Goal: Task Accomplishment & Management: Manage account settings

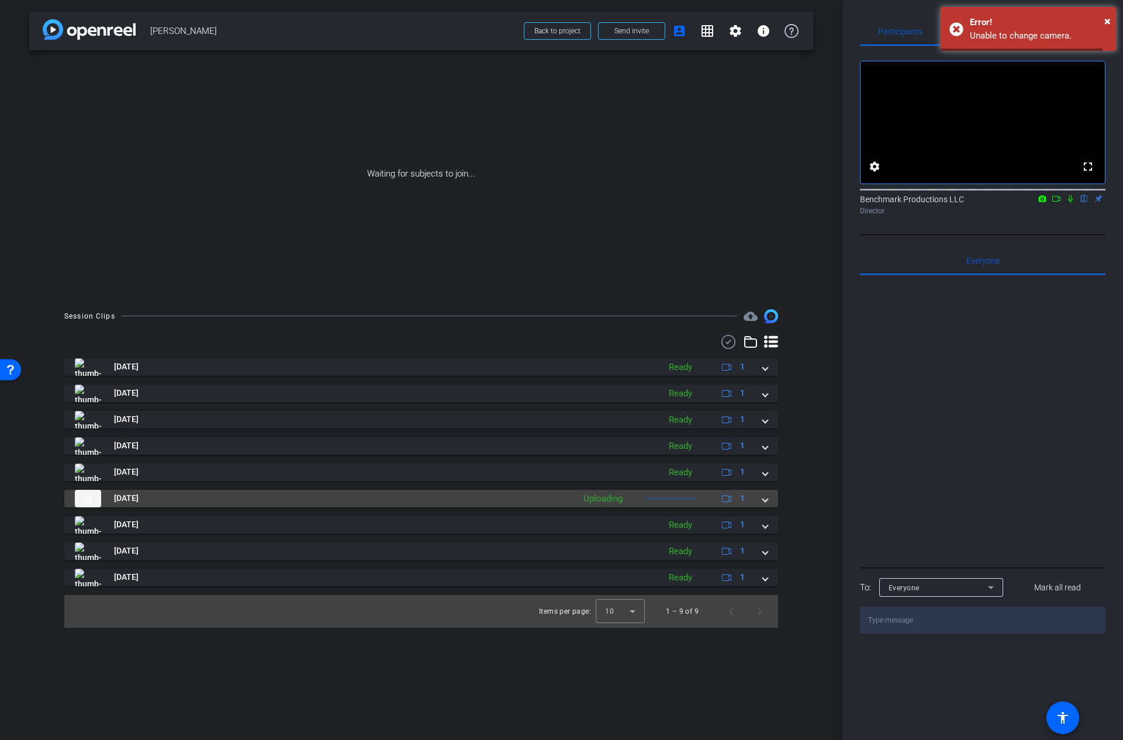
click at [760, 499] on div "[DATE] Uploading 1" at bounding box center [419, 499] width 688 height 18
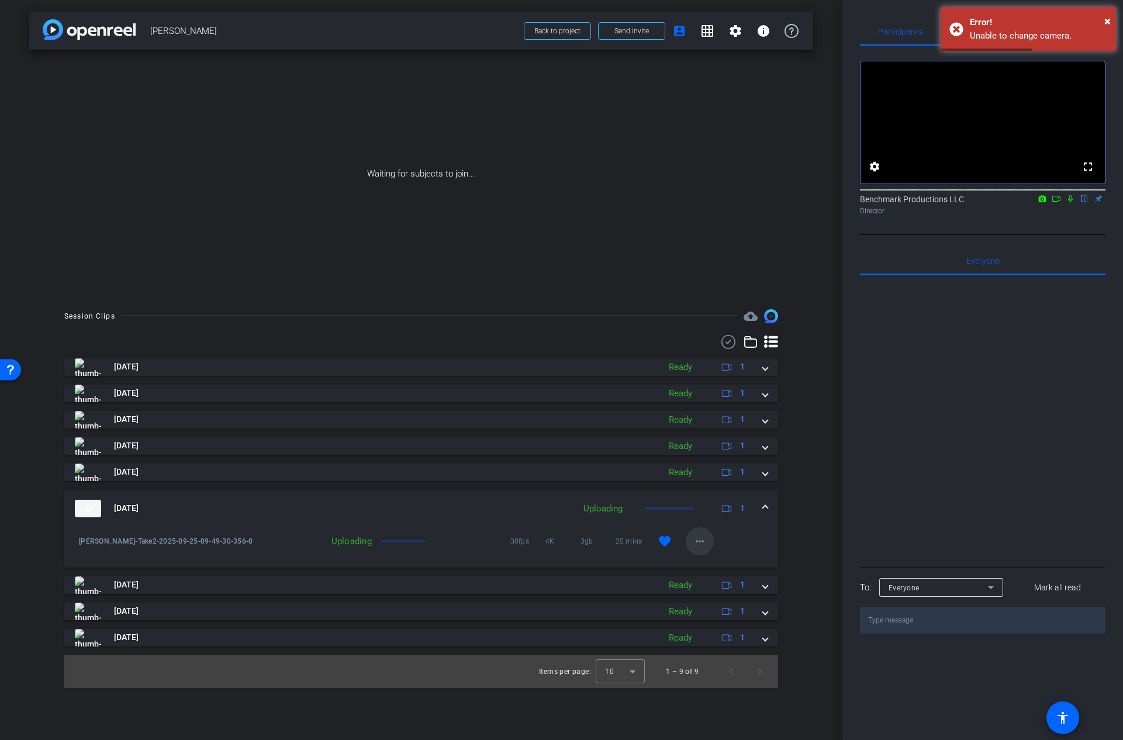
click at [701, 541] on mat-icon "more_horiz" at bounding box center [700, 541] width 14 height 14
click at [799, 516] on div at bounding box center [561, 370] width 1123 height 740
click at [1106, 16] on span "×" at bounding box center [1107, 21] width 6 height 14
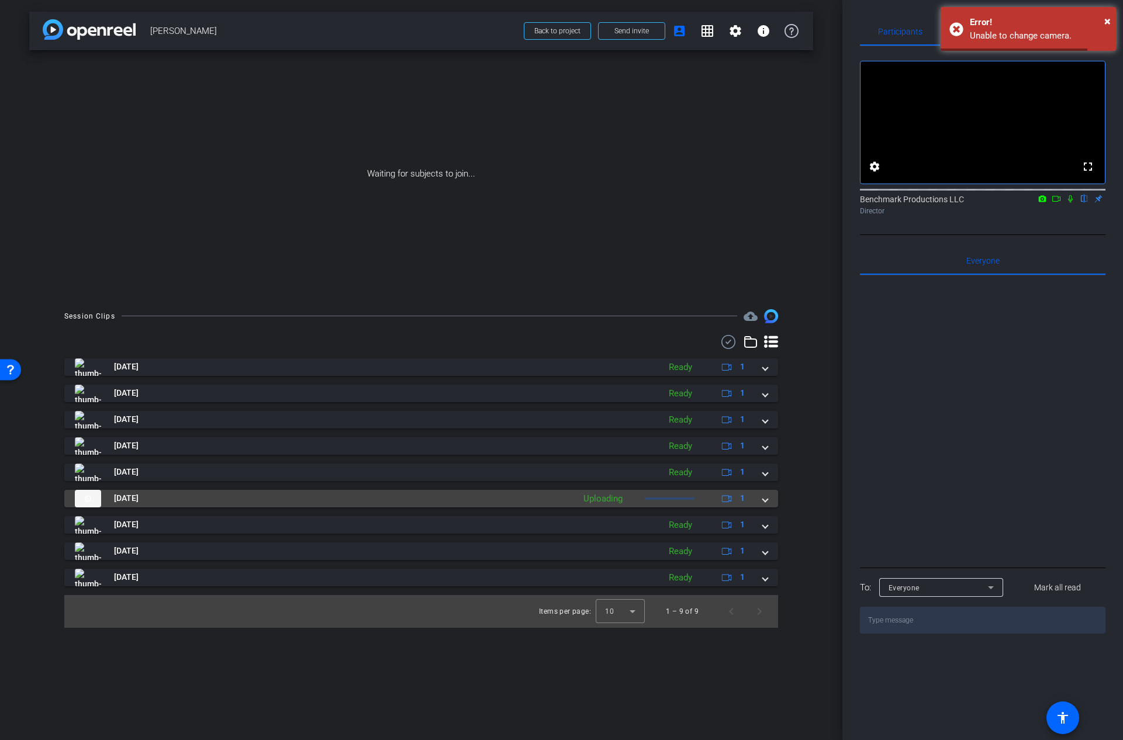
click at [763, 500] on span at bounding box center [765, 498] width 5 height 12
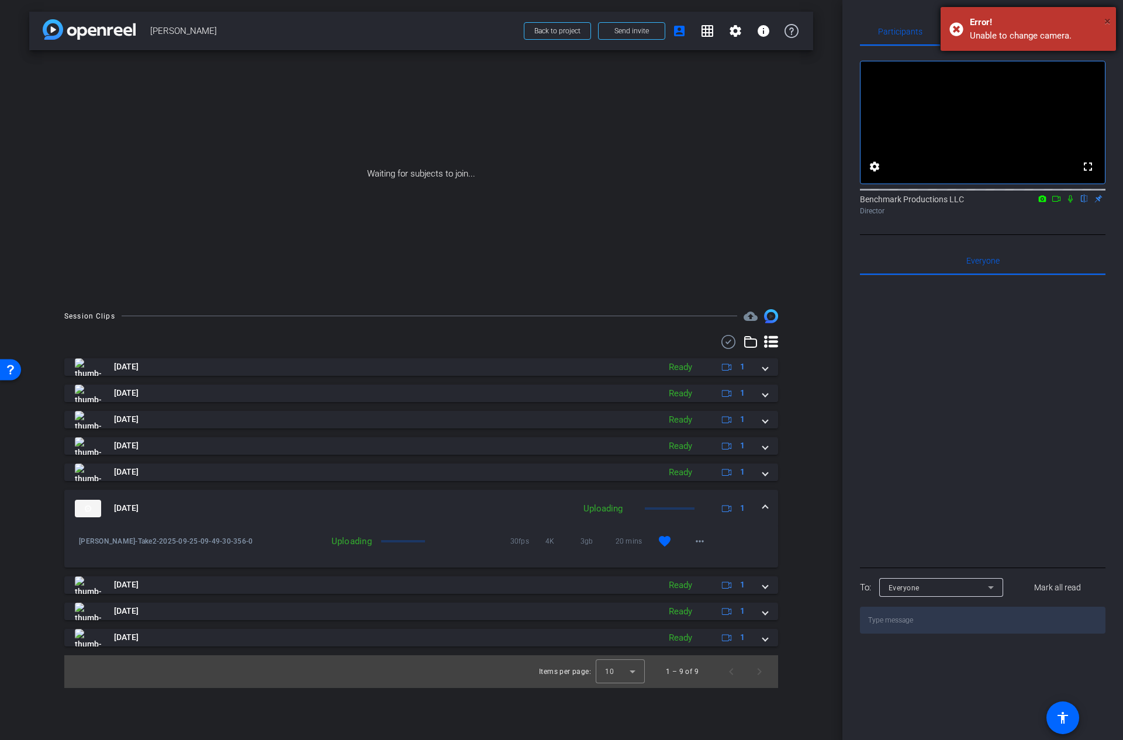
click at [1109, 20] on span "×" at bounding box center [1107, 21] width 6 height 14
click at [1057, 195] on icon at bounding box center [1055, 199] width 9 height 8
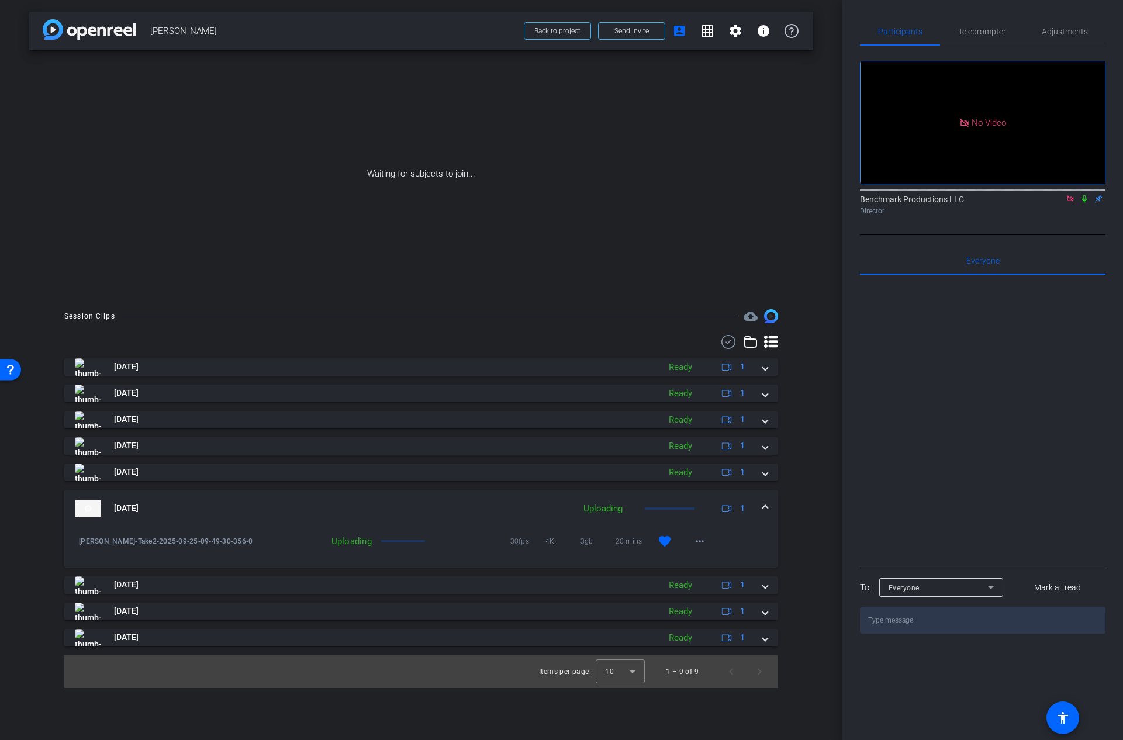
click at [1070, 195] on icon at bounding box center [1070, 199] width 9 height 8
click at [1068, 195] on icon at bounding box center [1070, 199] width 5 height 8
click at [1061, 193] on mat-icon at bounding box center [1056, 198] width 14 height 11
click at [693, 542] on mat-icon "more_horiz" at bounding box center [700, 541] width 14 height 14
click at [53, 588] on div at bounding box center [561, 370] width 1123 height 740
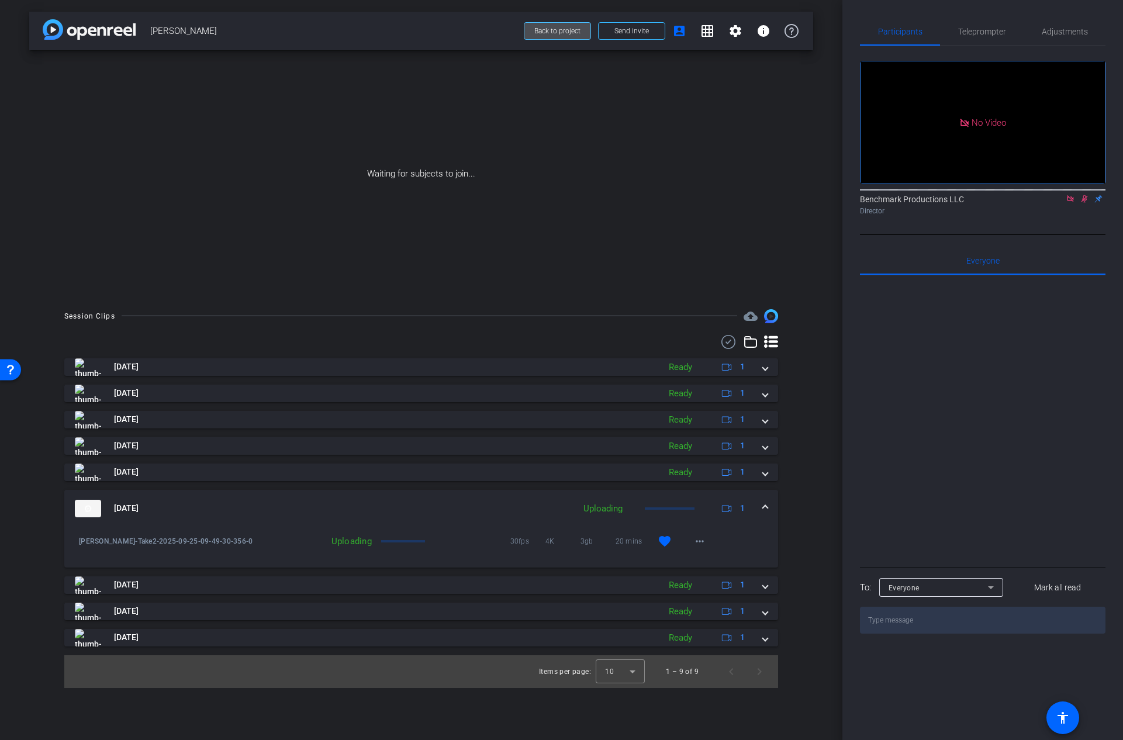
click at [583, 26] on span at bounding box center [557, 31] width 66 height 28
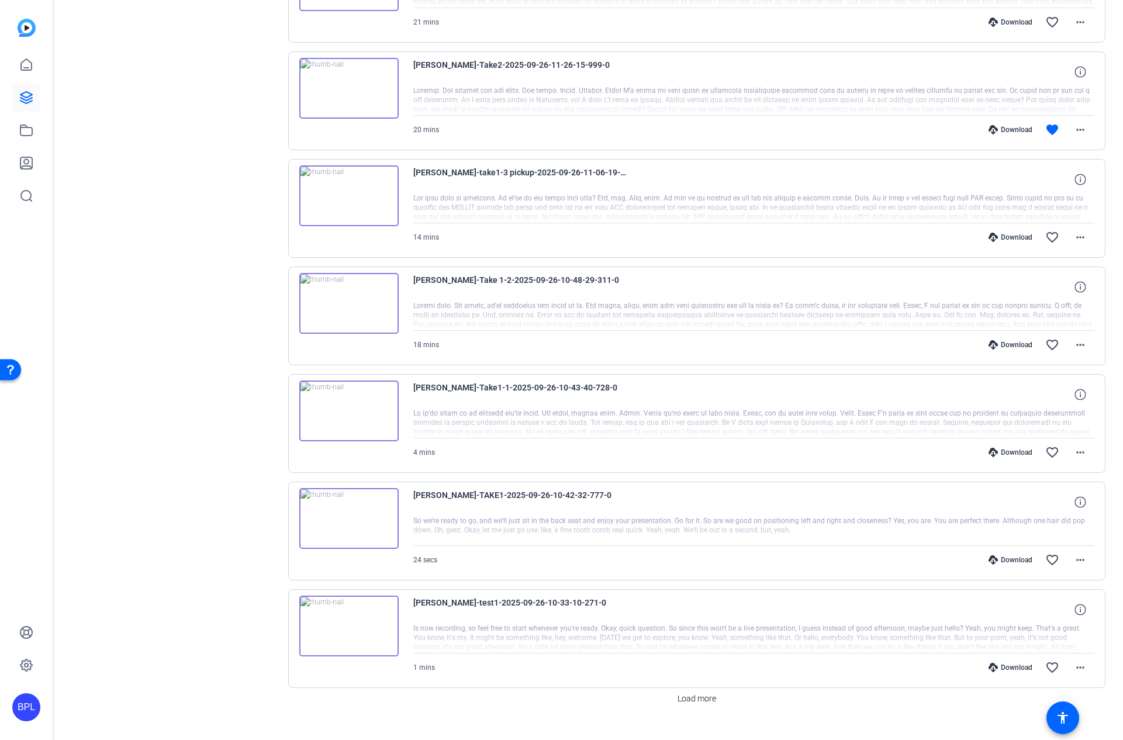
click at [689, 694] on span "Load more" at bounding box center [696, 699] width 39 height 12
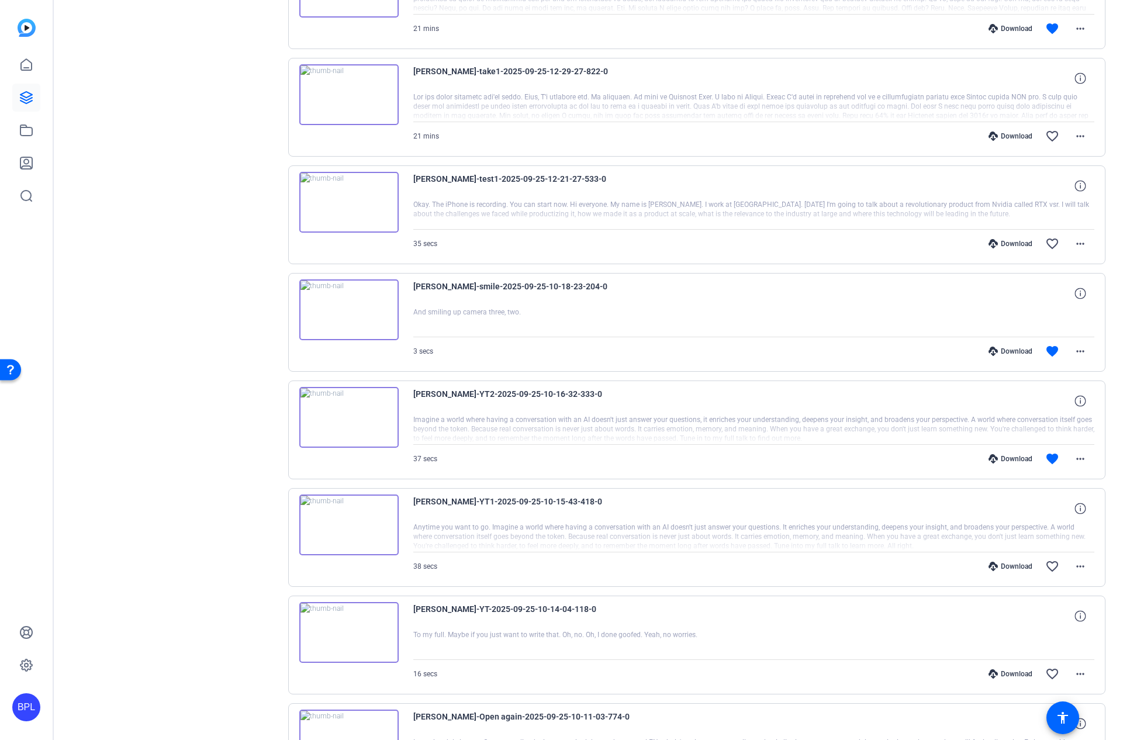
scroll to position [1732, 0]
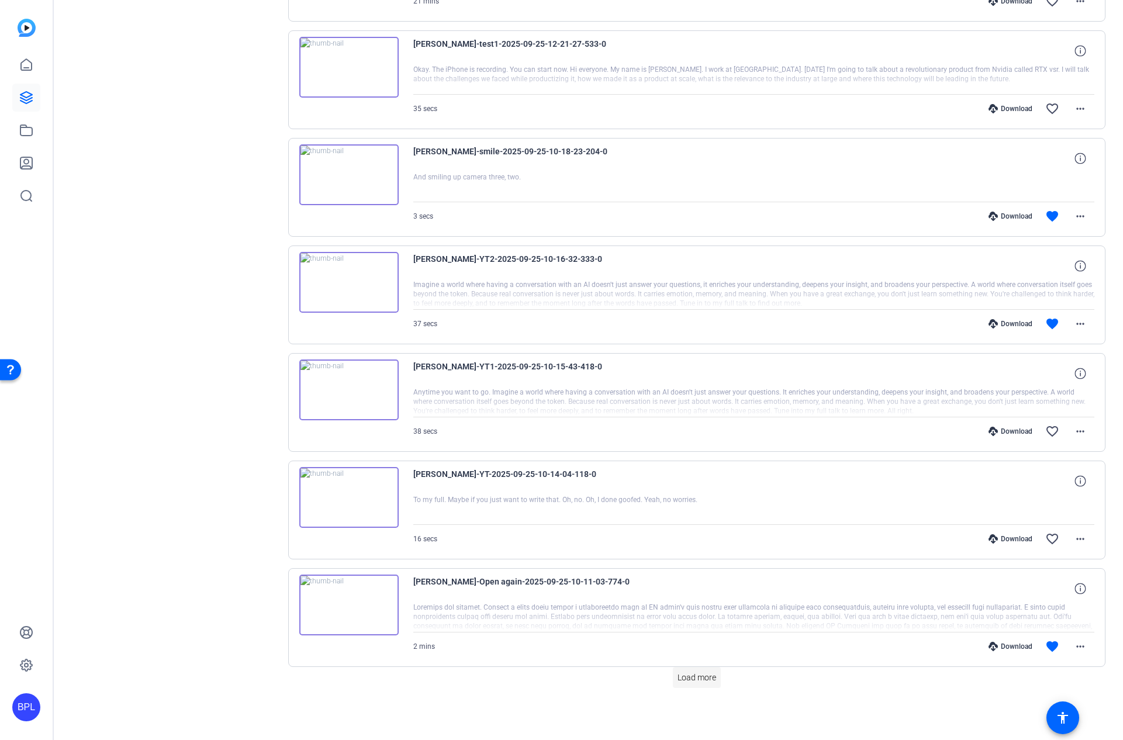
click at [697, 679] on span "Load more" at bounding box center [696, 678] width 39 height 12
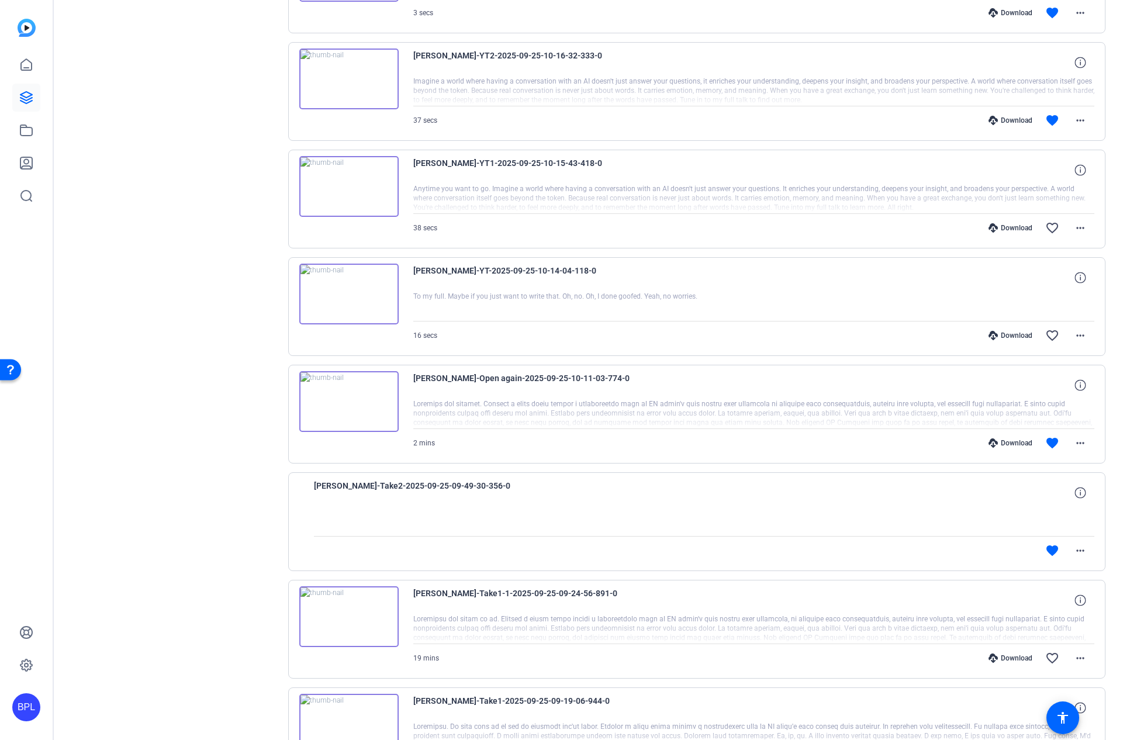
scroll to position [1825, 0]
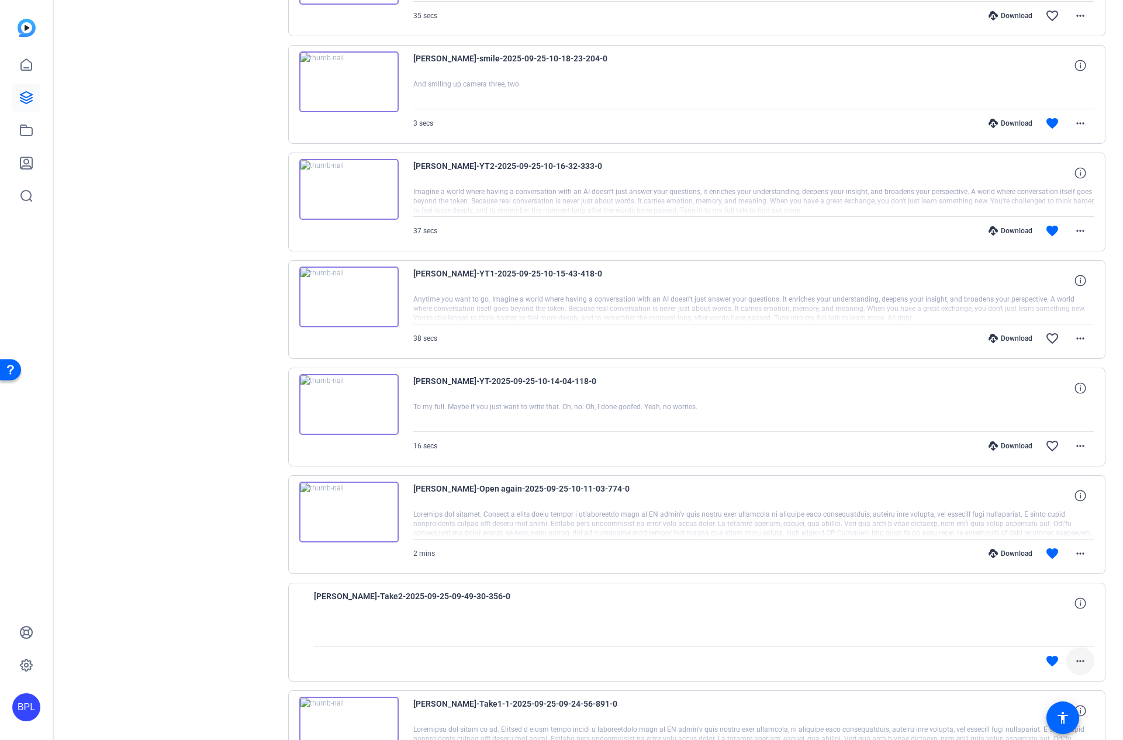
click at [1076, 663] on mat-icon "more_horiz" at bounding box center [1080, 661] width 14 height 14
click at [1103, 674] on div at bounding box center [561, 370] width 1123 height 740
